Goal: Task Accomplishment & Management: Manage account settings

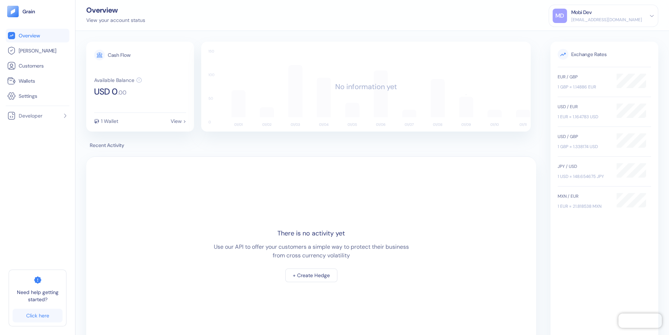
click at [206, 147] on span "Recent Activity" at bounding box center [311, 145] width 450 height 8
click at [52, 55] on li "[PERSON_NAME]" at bounding box center [38, 51] width 64 height 14
click at [34, 50] on span "[PERSON_NAME]" at bounding box center [38, 50] width 38 height 7
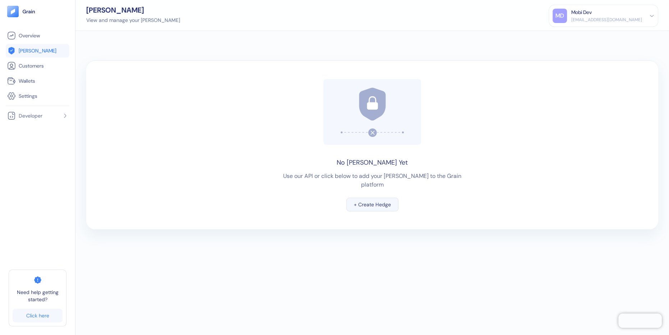
click at [363, 202] on div "+ Create Hedge" at bounding box center [372, 204] width 37 height 5
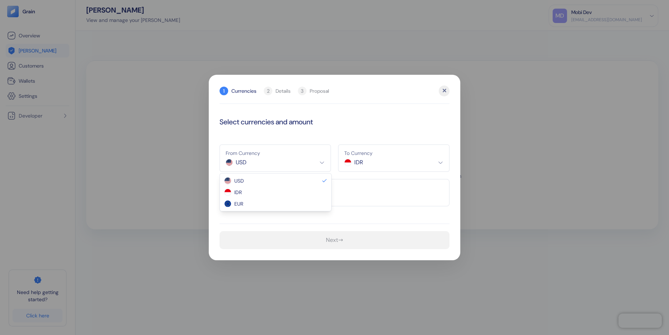
click at [285, 165] on html "Pingdom Check: App Online Overview [PERSON_NAME] Customers Wallets Settings Dev…" at bounding box center [334, 167] width 669 height 335
select select "IDR"
click at [359, 159] on html "Pingdom Check: App Online Overview [PERSON_NAME] Customers Wallets Settings Dev…" at bounding box center [334, 167] width 669 height 335
click at [339, 203] on input "text" at bounding box center [334, 192] width 230 height 27
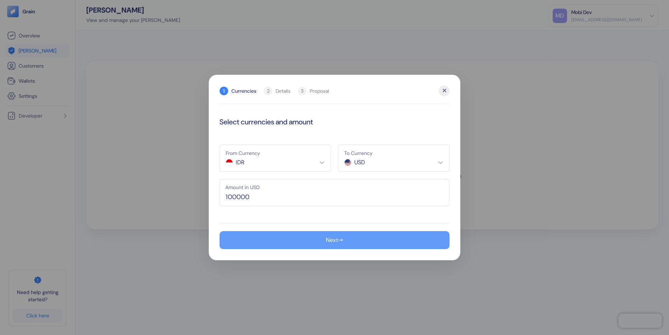
type input "100,000"
click at [336, 235] on button "Next →" at bounding box center [334, 240] width 230 height 18
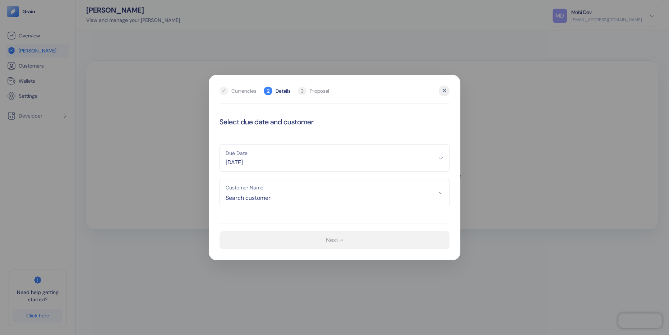
click at [327, 158] on span "[DATE]" at bounding box center [335, 162] width 218 height 9
click at [264, 219] on button "17" at bounding box center [263, 222] width 9 height 9
click at [261, 199] on span "Search customer" at bounding box center [335, 198] width 218 height 9
click at [233, 164] on span "[DATE]" at bounding box center [335, 162] width 218 height 9
click at [226, 178] on icon "Go to previous month" at bounding box center [227, 181] width 6 height 6
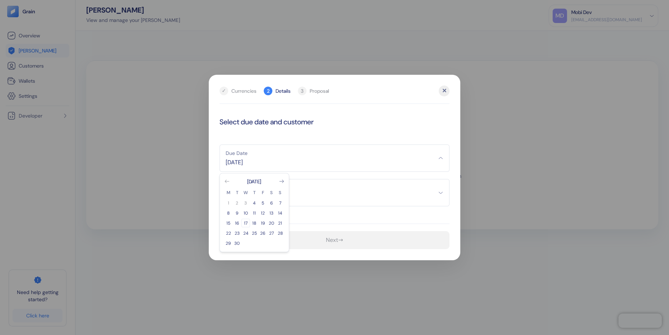
click at [245, 223] on button "17" at bounding box center [245, 222] width 9 height 9
click at [248, 192] on button "Customer Name Search customer" at bounding box center [334, 192] width 230 height 27
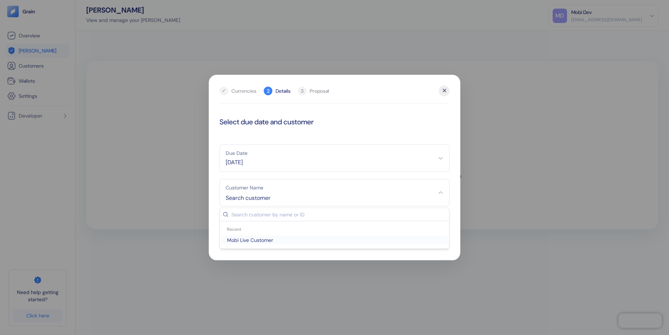
click at [246, 240] on span "Mobi Live Customer" at bounding box center [334, 239] width 220 height 7
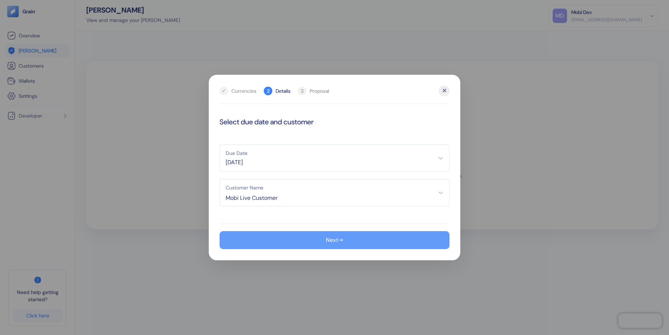
click at [257, 241] on button "Next →" at bounding box center [334, 240] width 230 height 18
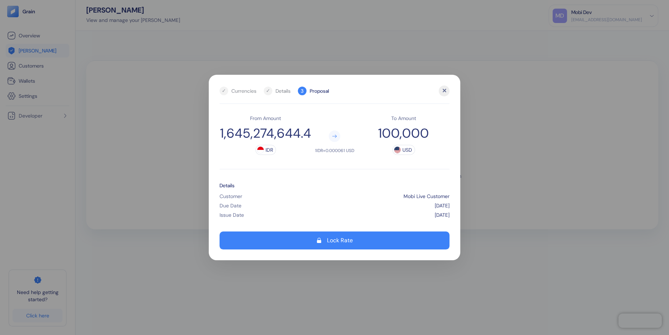
click at [442, 91] on div "✕" at bounding box center [443, 90] width 11 height 11
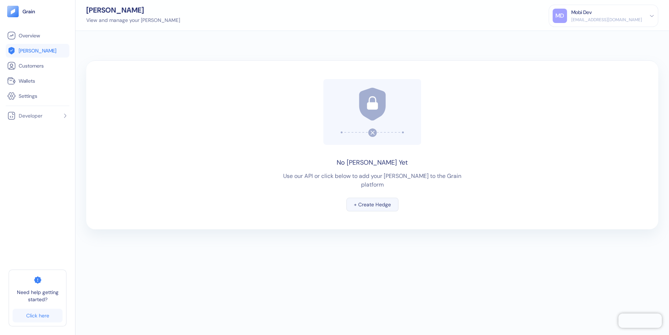
click at [381, 202] on div "+ Create Hedge" at bounding box center [372, 204] width 37 height 5
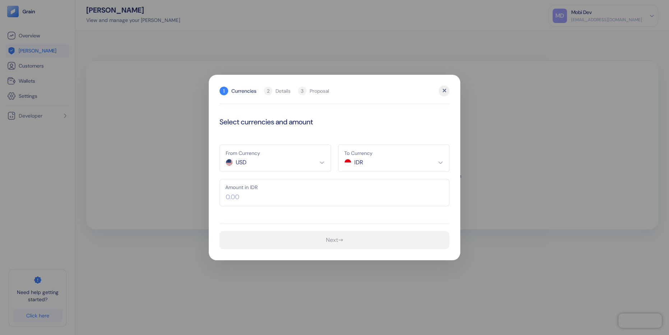
click at [282, 159] on html "Pingdom Check: App Online Overview [PERSON_NAME] Customers Wallets Settings Dev…" at bounding box center [334, 167] width 669 height 335
select select "IDR"
click at [371, 158] on html "Pingdom Check: App Online Overview [PERSON_NAME] Customers Wallets Settings Dev…" at bounding box center [334, 167] width 669 height 335
click at [297, 197] on input "text" at bounding box center [334, 192] width 230 height 27
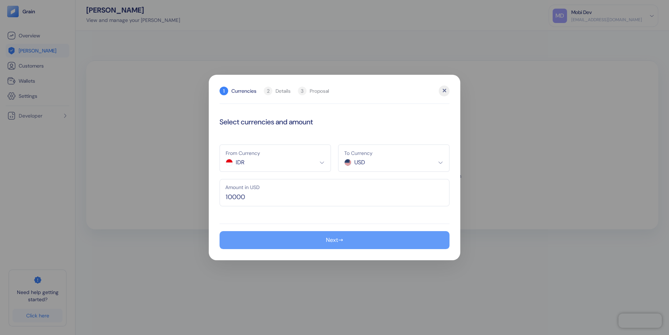
type input "10,000"
click at [301, 242] on button "Next →" at bounding box center [334, 240] width 230 height 18
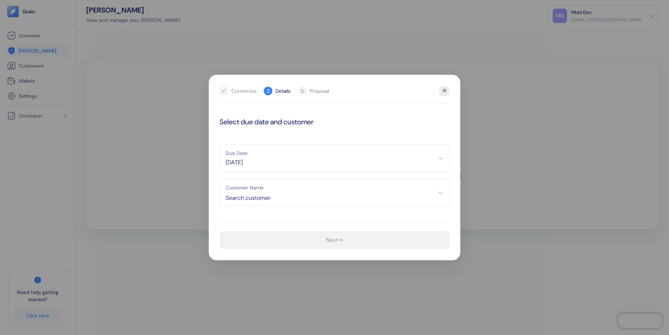
click at [256, 157] on button "Due Date [DATE]" at bounding box center [334, 157] width 230 height 27
click at [227, 181] on icon "Go to previous month" at bounding box center [227, 181] width 4 height 3
click at [254, 221] on button "18" at bounding box center [254, 222] width 9 height 9
click at [251, 197] on span "Search customer" at bounding box center [335, 198] width 218 height 9
click at [251, 242] on span "Mobi Live Customer" at bounding box center [334, 239] width 220 height 7
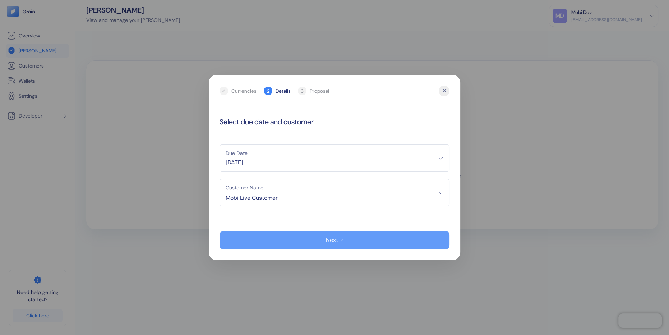
click at [265, 241] on button "Next →" at bounding box center [334, 240] width 230 height 18
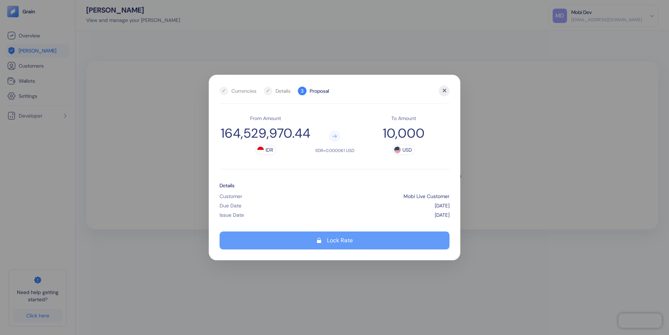
click at [302, 238] on button "Lock Rate" at bounding box center [334, 240] width 230 height 18
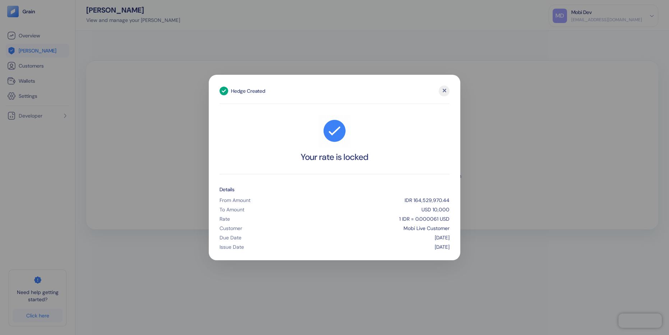
click at [446, 93] on div "✕" at bounding box center [443, 90] width 11 height 11
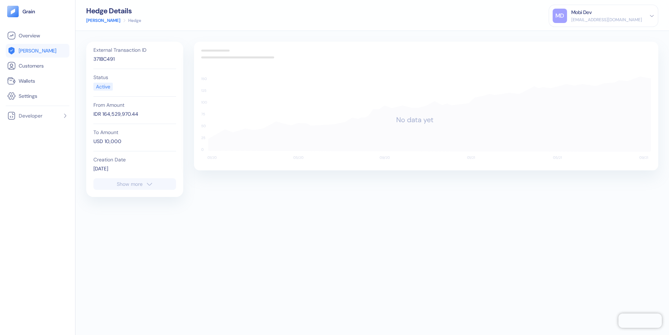
click at [50, 54] on link "[PERSON_NAME]" at bounding box center [37, 50] width 61 height 9
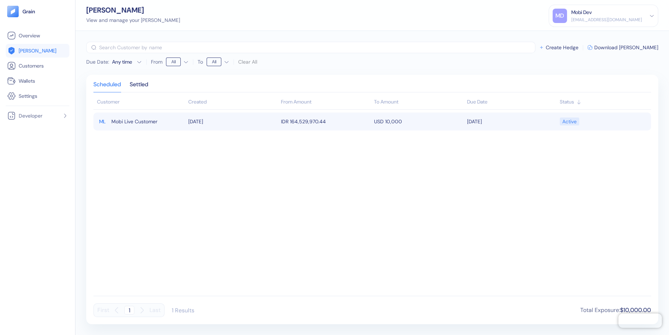
click at [138, 120] on span "Mobi Live Customer" at bounding box center [134, 121] width 46 height 12
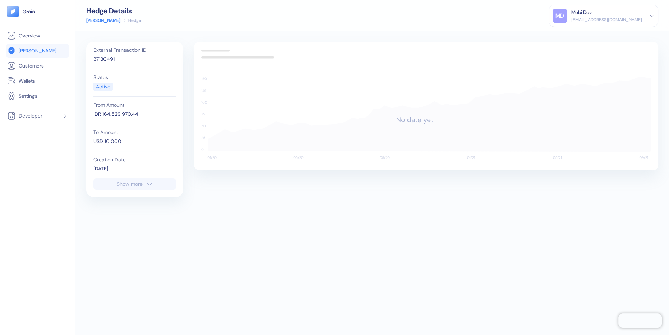
click at [125, 187] on button "Show more" at bounding box center [134, 183] width 83 height 11
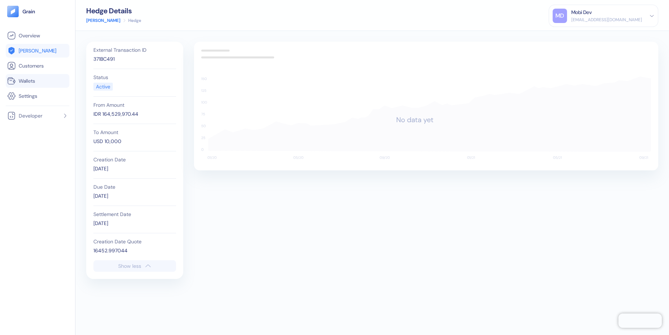
click at [48, 84] on link "Wallets" at bounding box center [37, 80] width 61 height 9
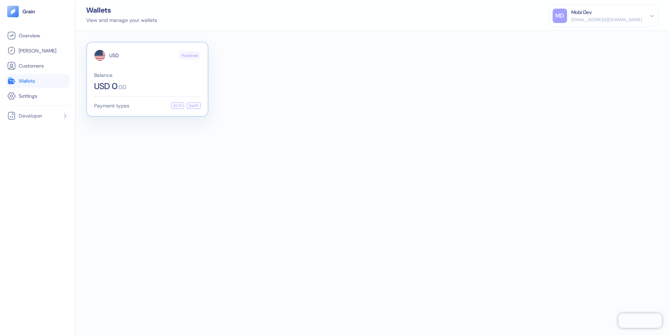
click at [147, 84] on div "USD 0 . 00" at bounding box center [147, 86] width 106 height 9
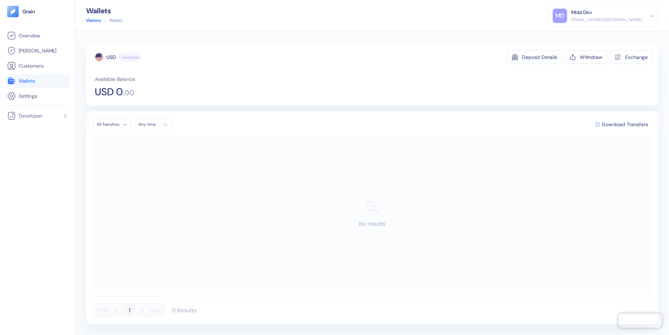
click at [567, 17] on div "MD" at bounding box center [559, 16] width 14 height 14
click at [579, 36] on div "Sign Out" at bounding box center [572, 36] width 20 height 8
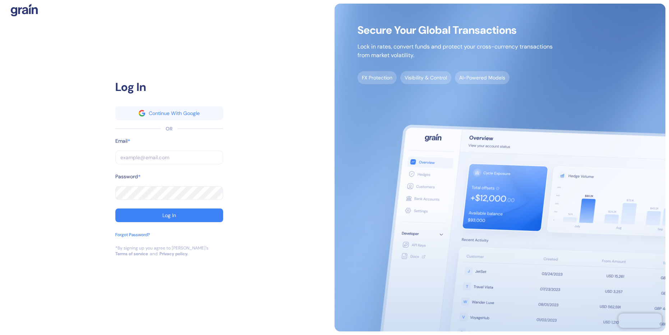
type input "[EMAIL_ADDRESS][DOMAIN_NAME]"
click at [149, 156] on input "[EMAIL_ADDRESS][DOMAIN_NAME]" at bounding box center [169, 157] width 108 height 14
click at [143, 156] on input "[EMAIL_ADDRESS][DOMAIN_NAME]" at bounding box center [169, 157] width 108 height 14
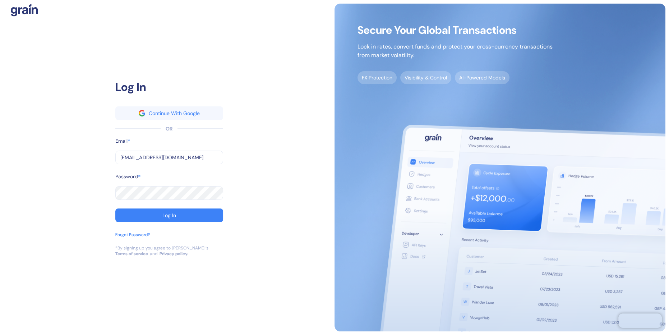
click at [143, 156] on input "[EMAIL_ADDRESS][DOMAIN_NAME]" at bounding box center [169, 157] width 108 height 14
type input "d"
type input "de"
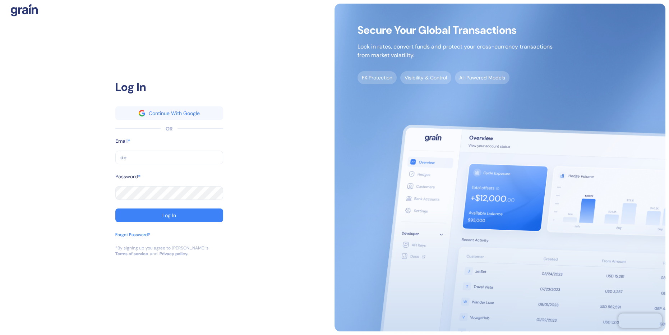
type input "dem"
type input "demo"
type input "[EMAIL_ADDRESS][DOMAIN_NAME]"
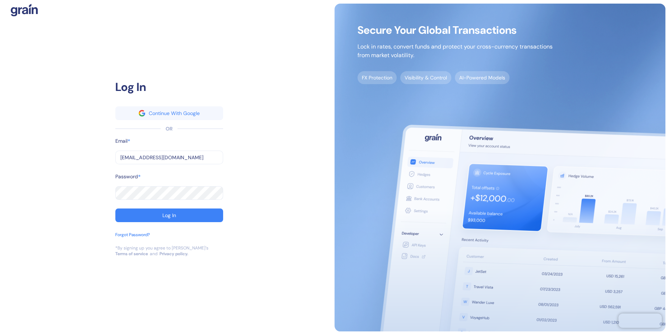
type input "[EMAIL_ADDRESS][DOMAIN_NAME]"
